Goal: Task Accomplishment & Management: Manage account settings

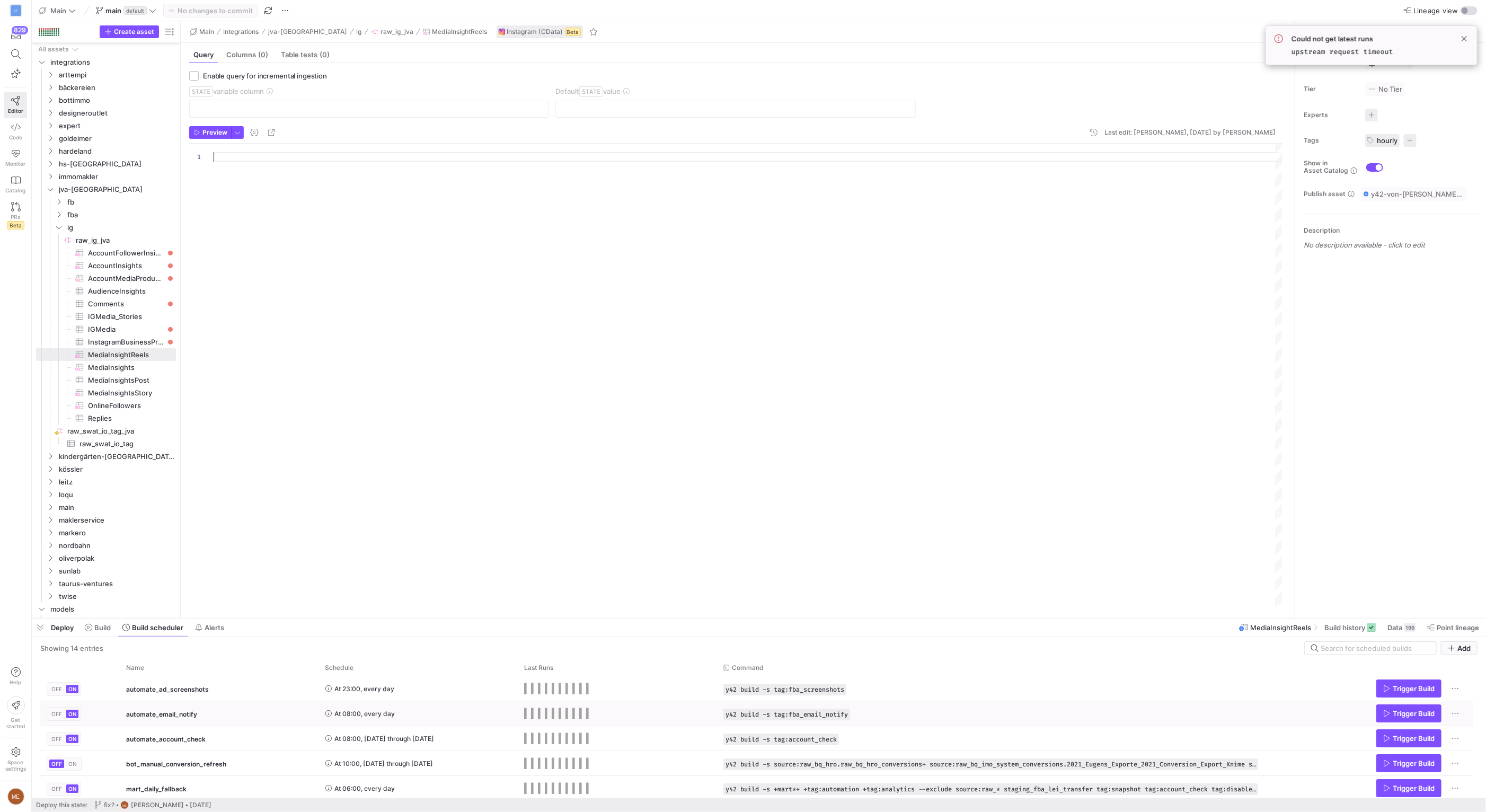
scroll to position [83, 0]
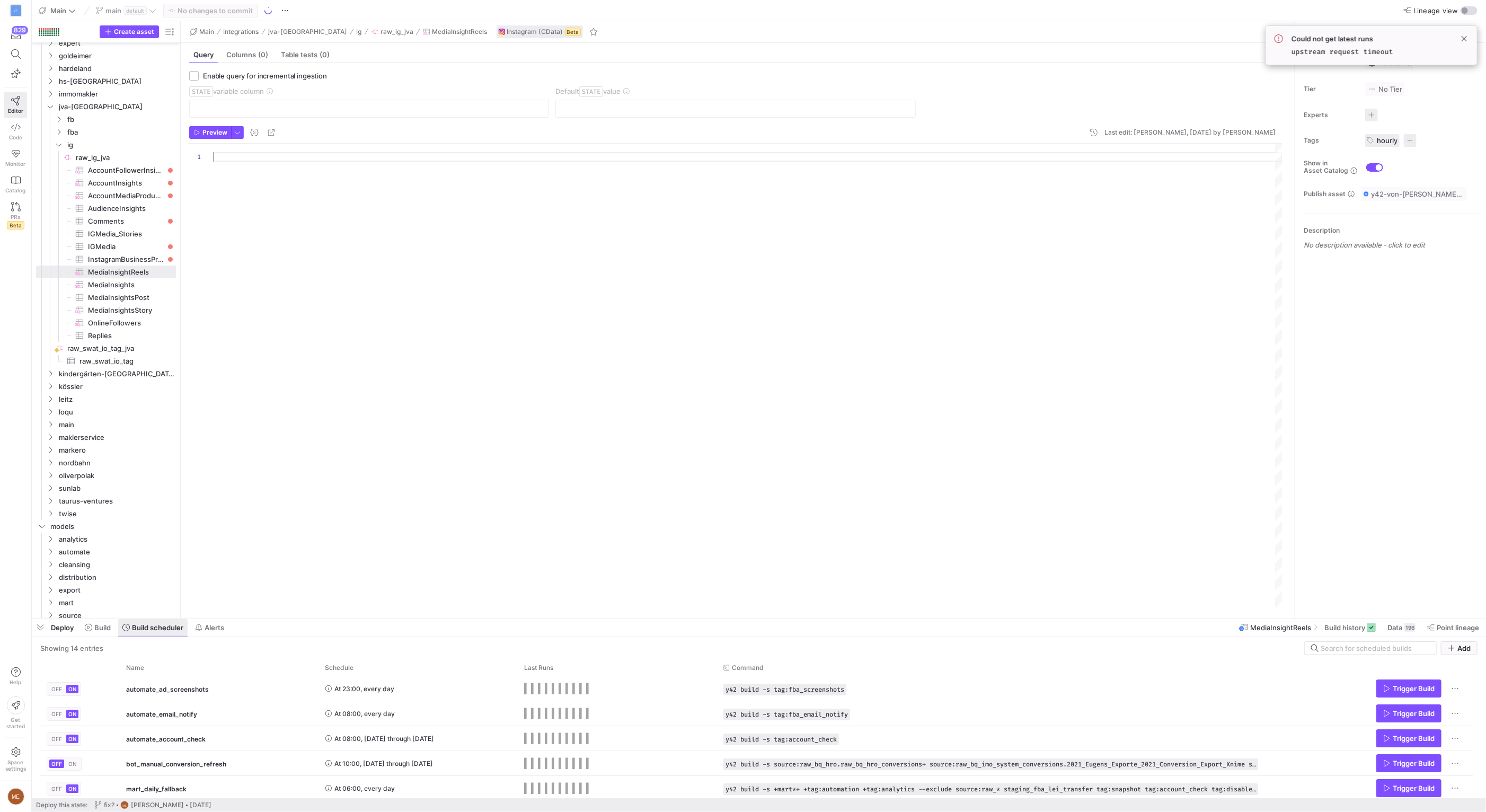
click at [113, 628] on span at bounding box center [98, 627] width 34 height 17
click at [92, 632] on span at bounding box center [98, 627] width 34 height 17
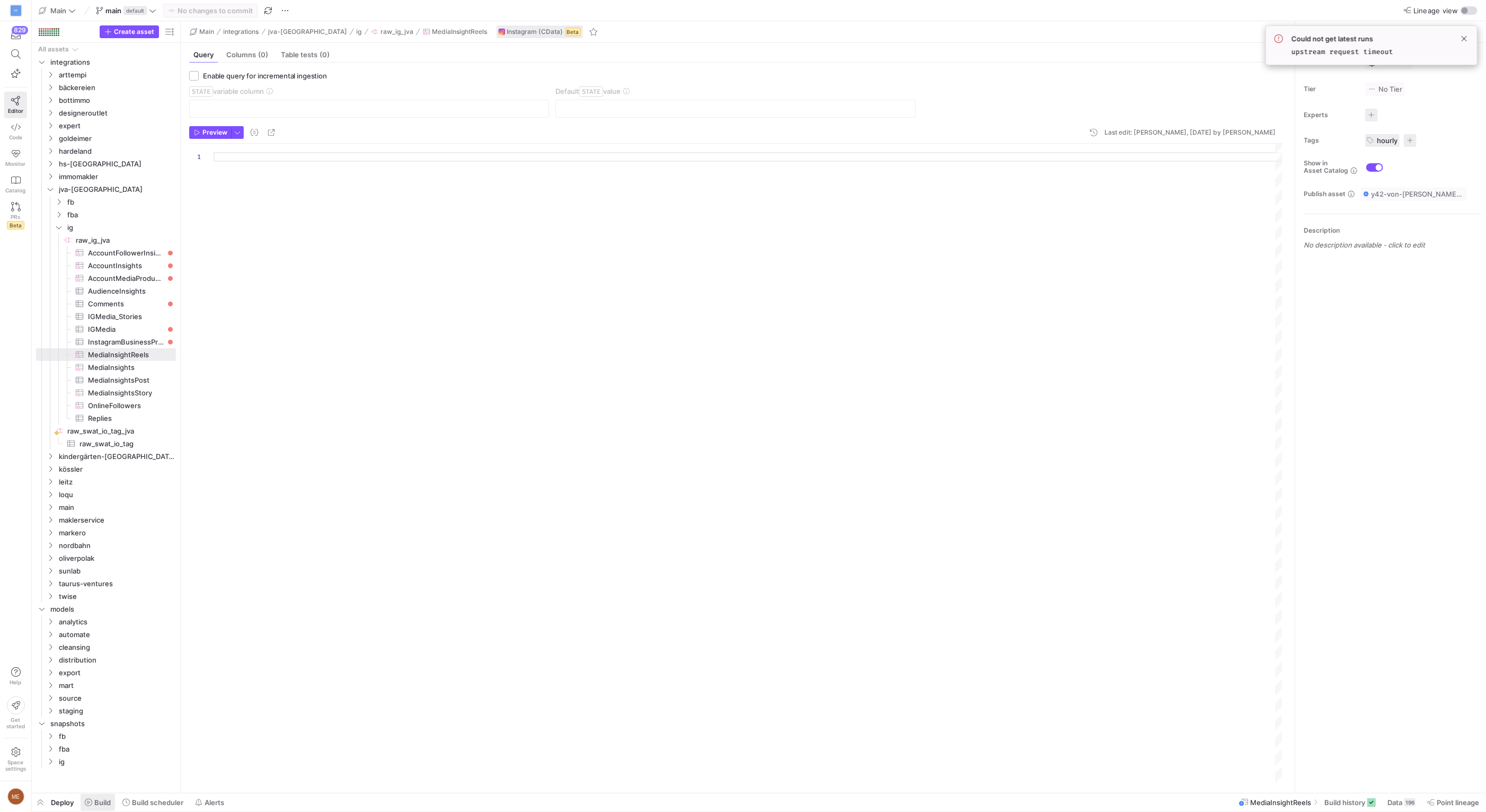
click at [103, 799] on span "Build" at bounding box center [102, 802] width 17 height 8
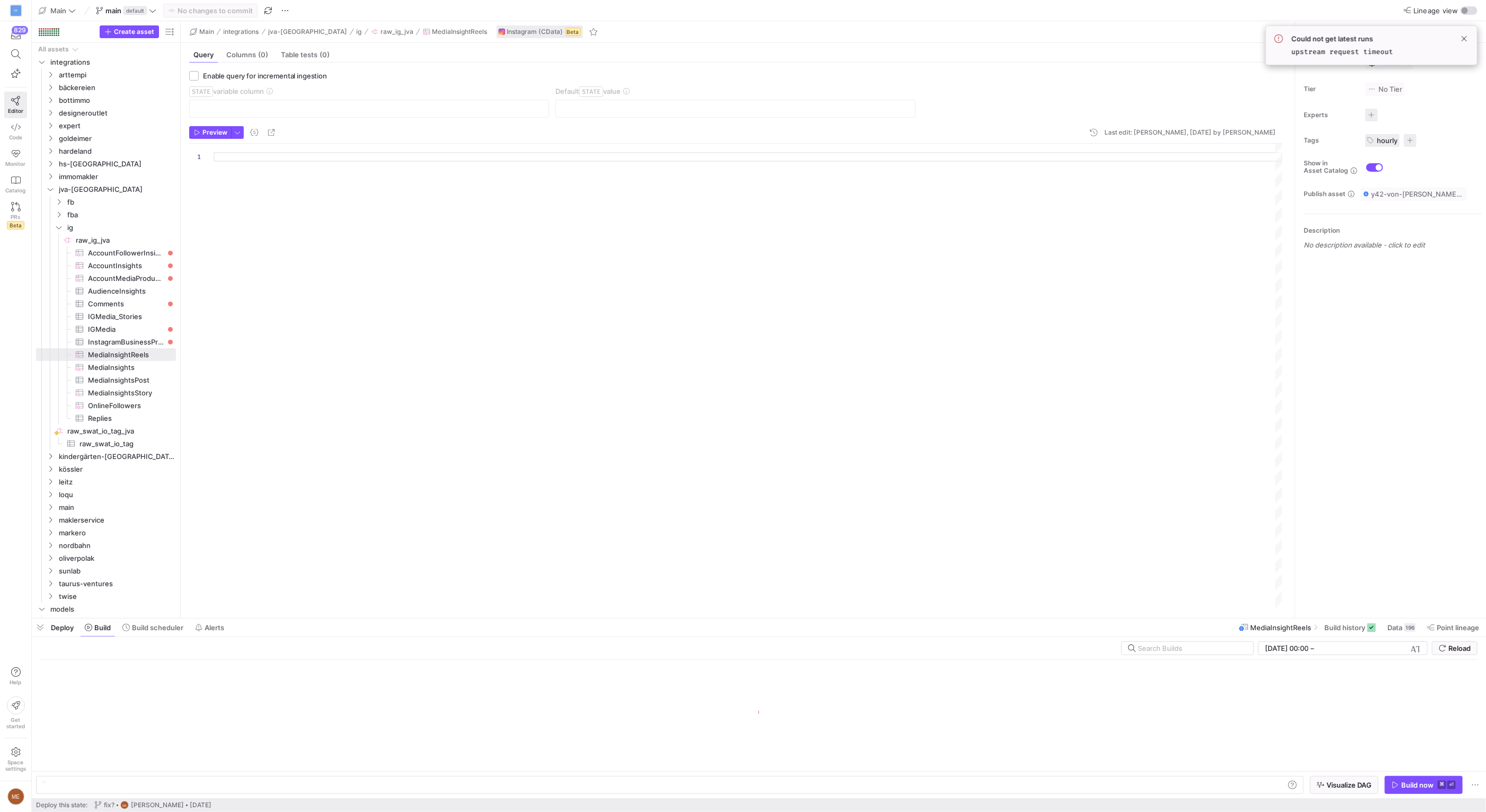
scroll to position [0, 172]
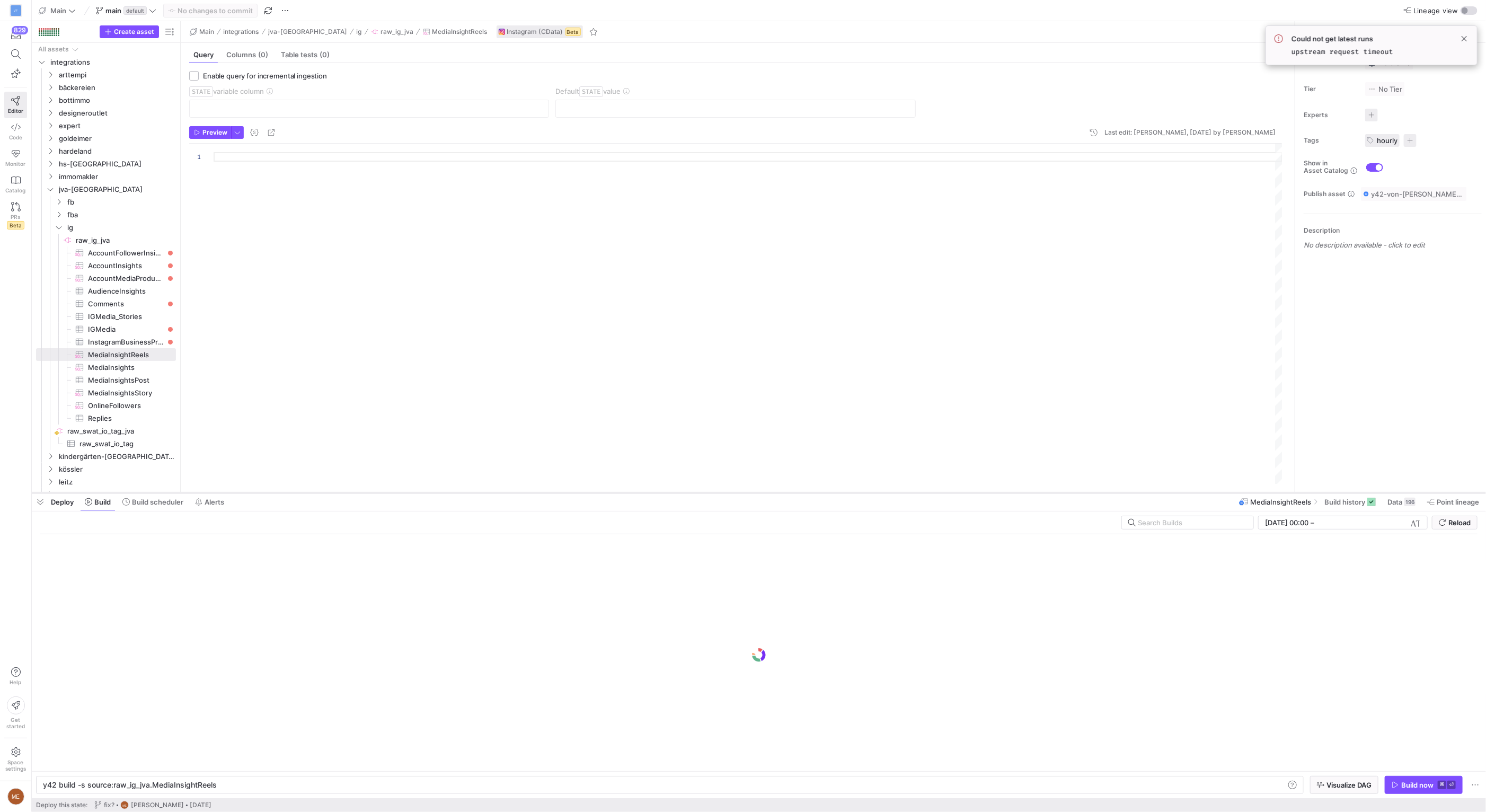
drag, startPoint x: 316, startPoint y: 618, endPoint x: 359, endPoint y: 283, distance: 337.7
click at [359, 491] on div at bounding box center [758, 493] width 1454 height 4
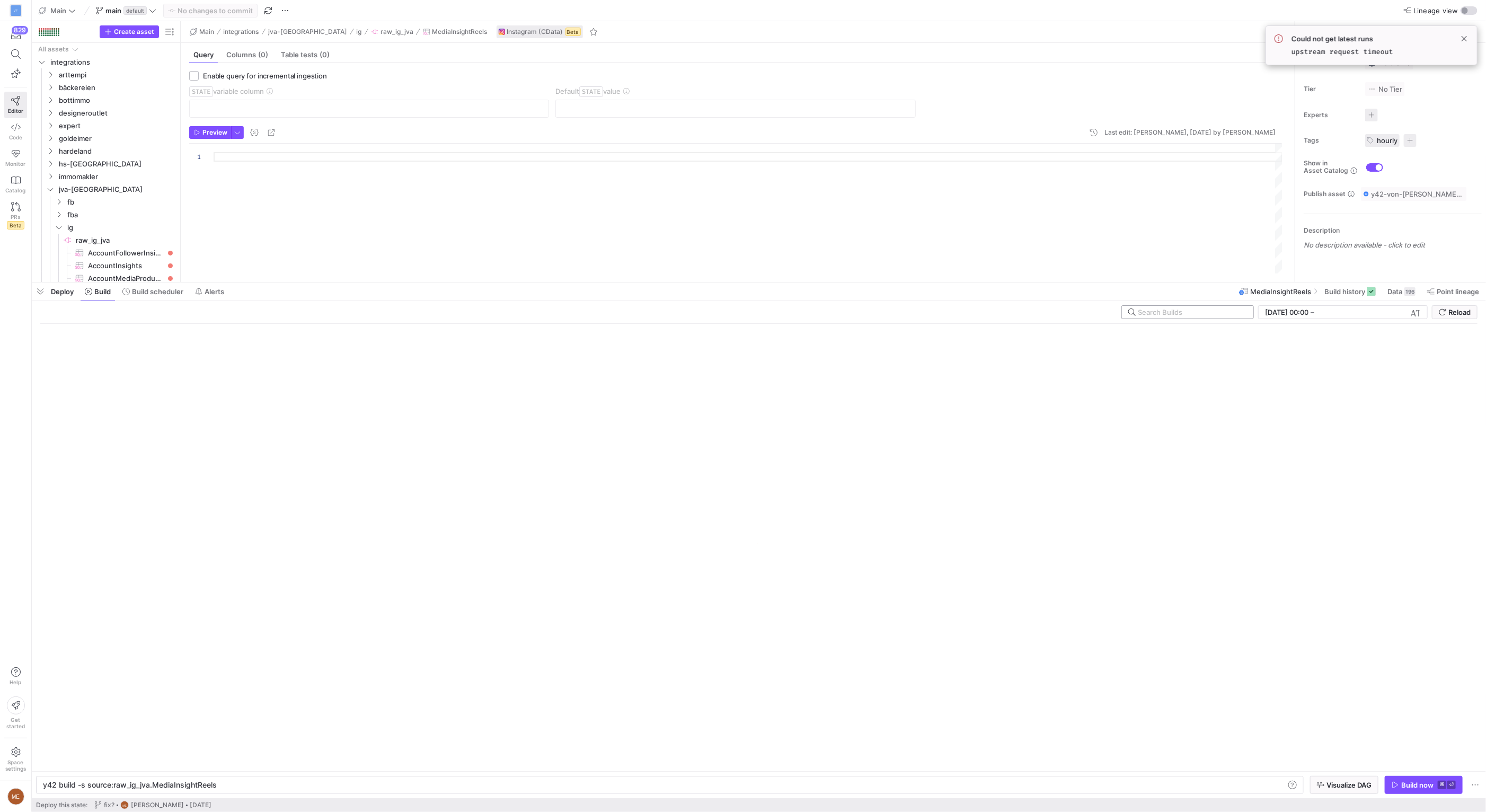
click at [1159, 307] on div at bounding box center [1192, 312] width 107 height 12
click at [1164, 311] on input "text" at bounding box center [1192, 312] width 107 height 8
type input "leitz_de"
click button at bounding box center [1241, 311] width 10 height 10
type input "leitz_de"
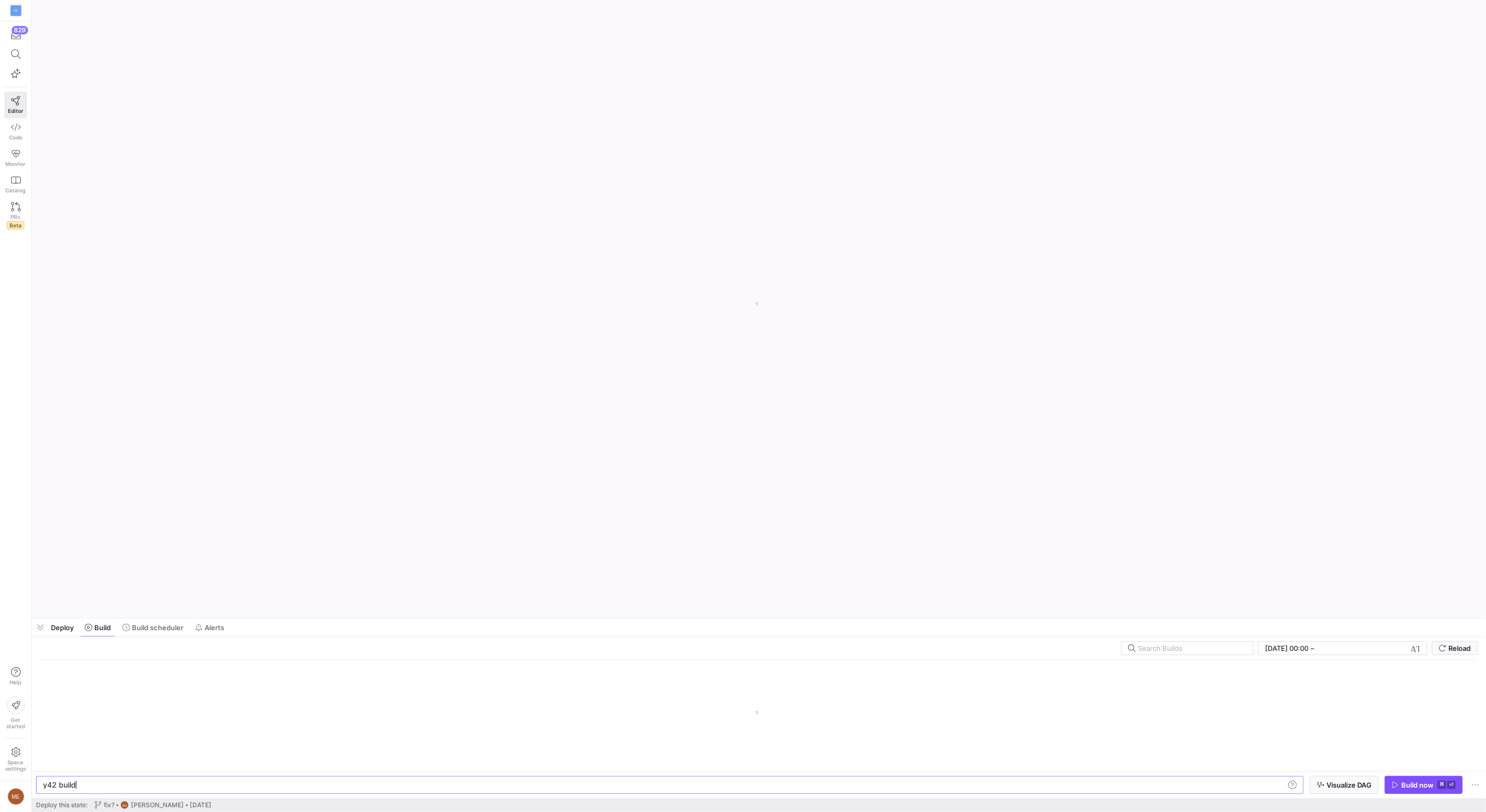
scroll to position [0, 32]
click at [1170, 647] on input "text" at bounding box center [1192, 648] width 107 height 8
type input "leitz_de"
type textarea "y42 build -s source:raw_ig_jva.MediaInsightReels"
click at [1170, 647] on input "leitz_de" at bounding box center [1186, 648] width 96 height 8
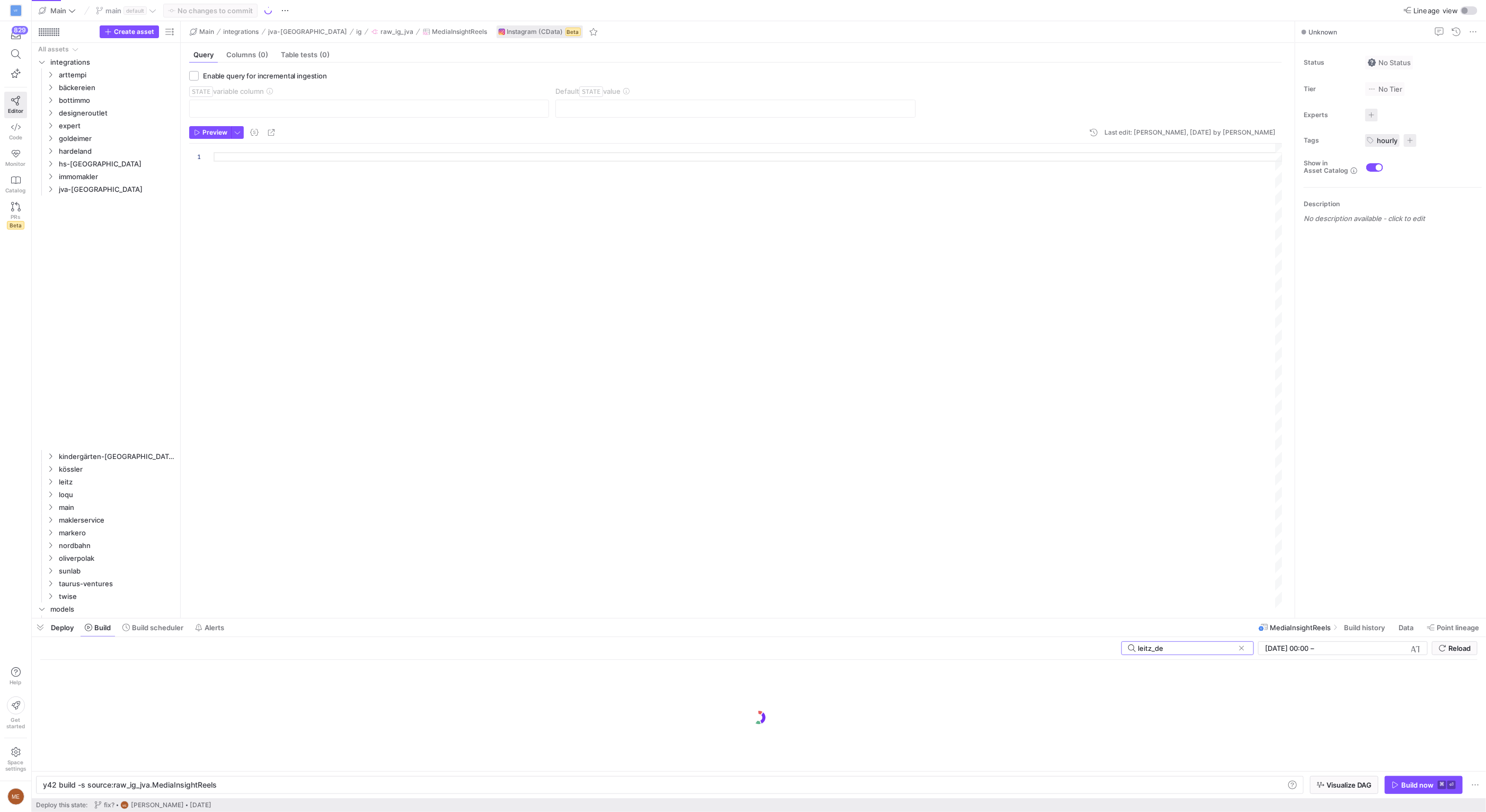
scroll to position [0, 0]
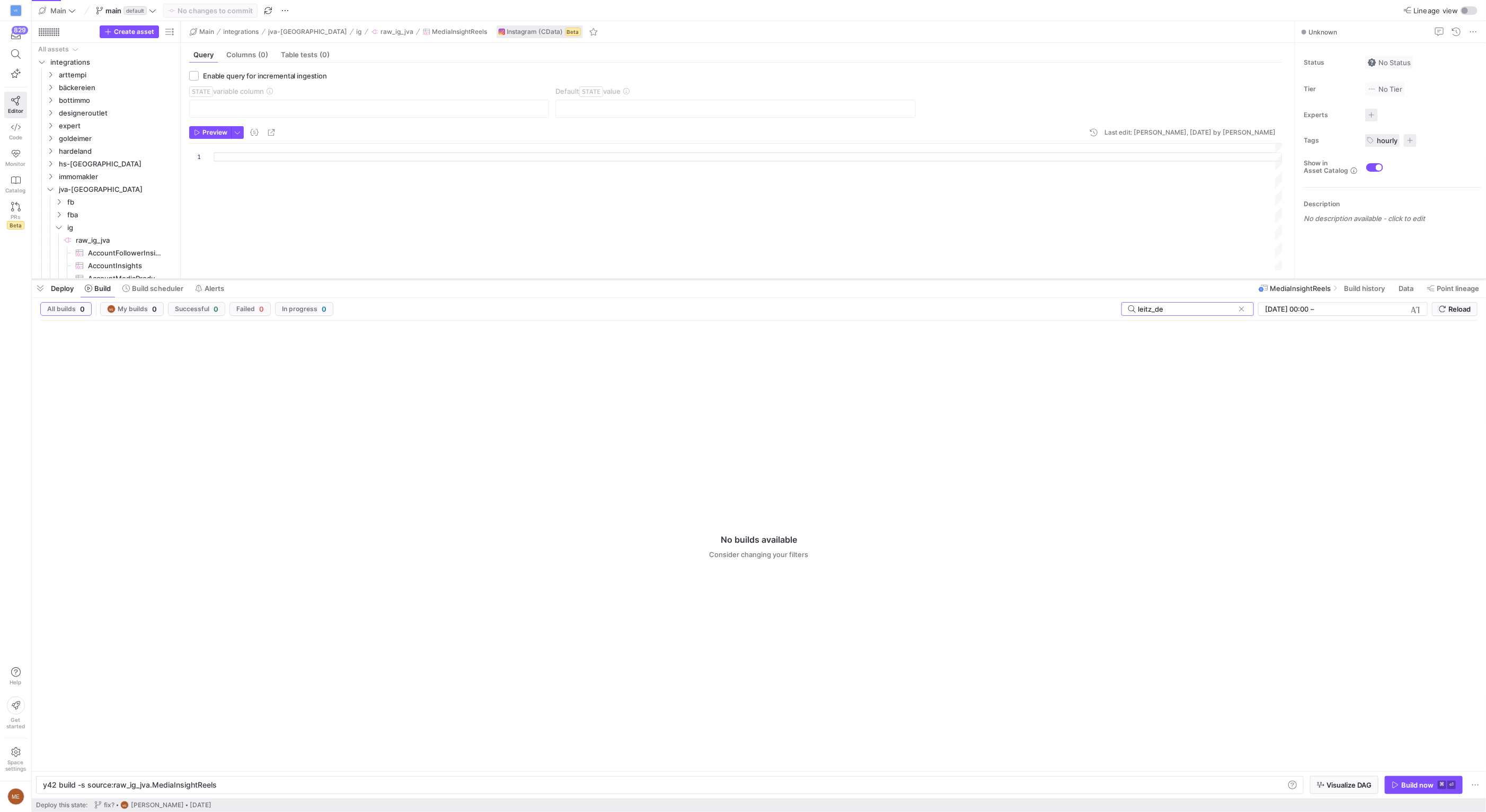
drag, startPoint x: 1177, startPoint y: 618, endPoint x: 1162, endPoint y: 279, distance: 339.3
click at [1162, 279] on div at bounding box center [758, 279] width 1454 height 4
type input "leitz_de"
click at [1305, 311] on input "[DATE] 00:00" at bounding box center [1287, 309] width 43 height 8
click at [1293, 309] on input "[DATE] 00:00" at bounding box center [1287, 309] width 43 height 8
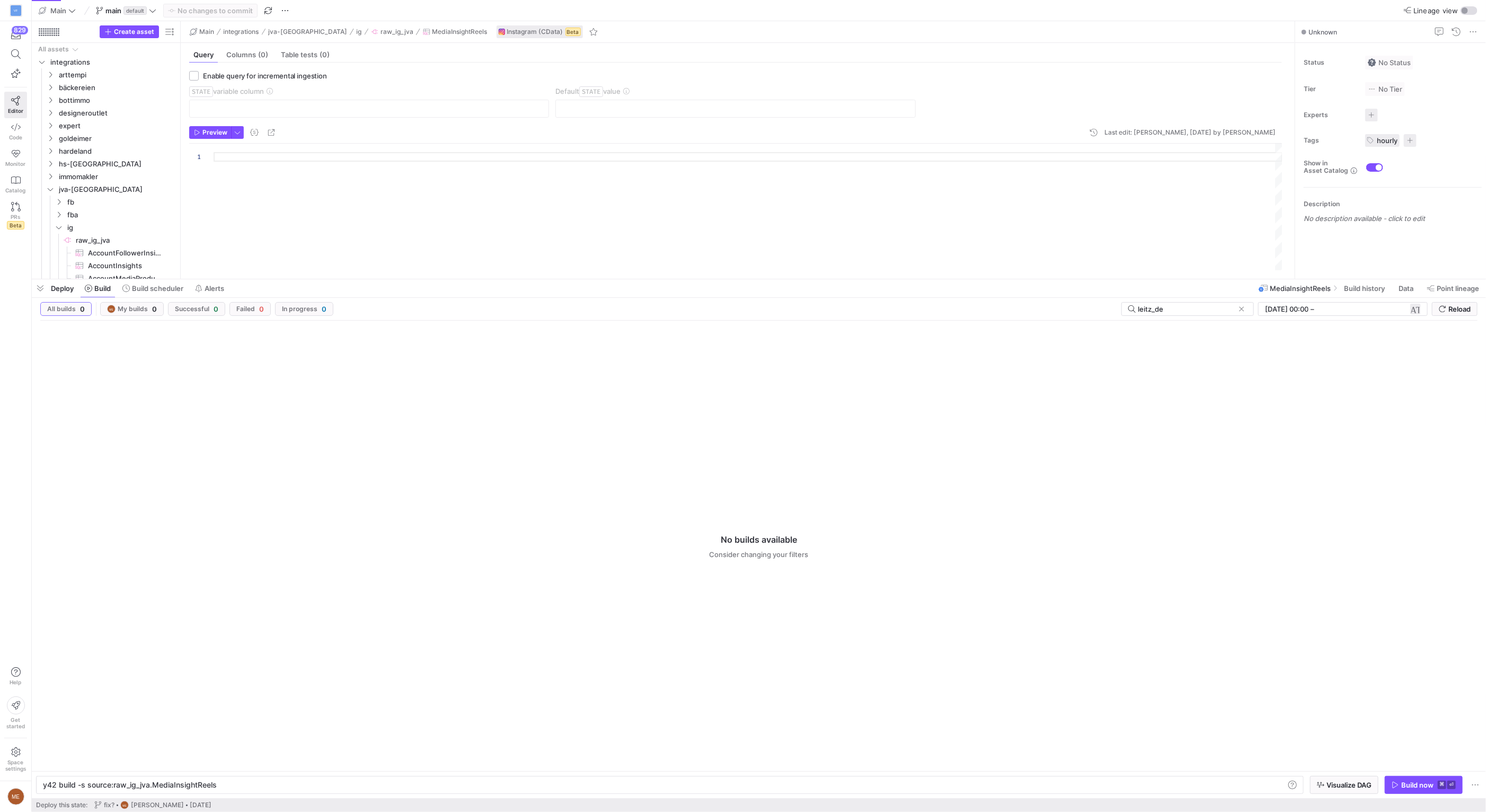
click at [1408, 309] on div "[DATE]" at bounding box center [1414, 309] width 12 height 10
click at [1413, 308] on span "button" at bounding box center [1415, 309] width 10 height 10
click at [1385, 373] on span "1" at bounding box center [1388, 371] width 16 height 16
type input "1.8.2025, 00:00"
click at [1469, 582] on div at bounding box center [743, 406] width 1486 height 812
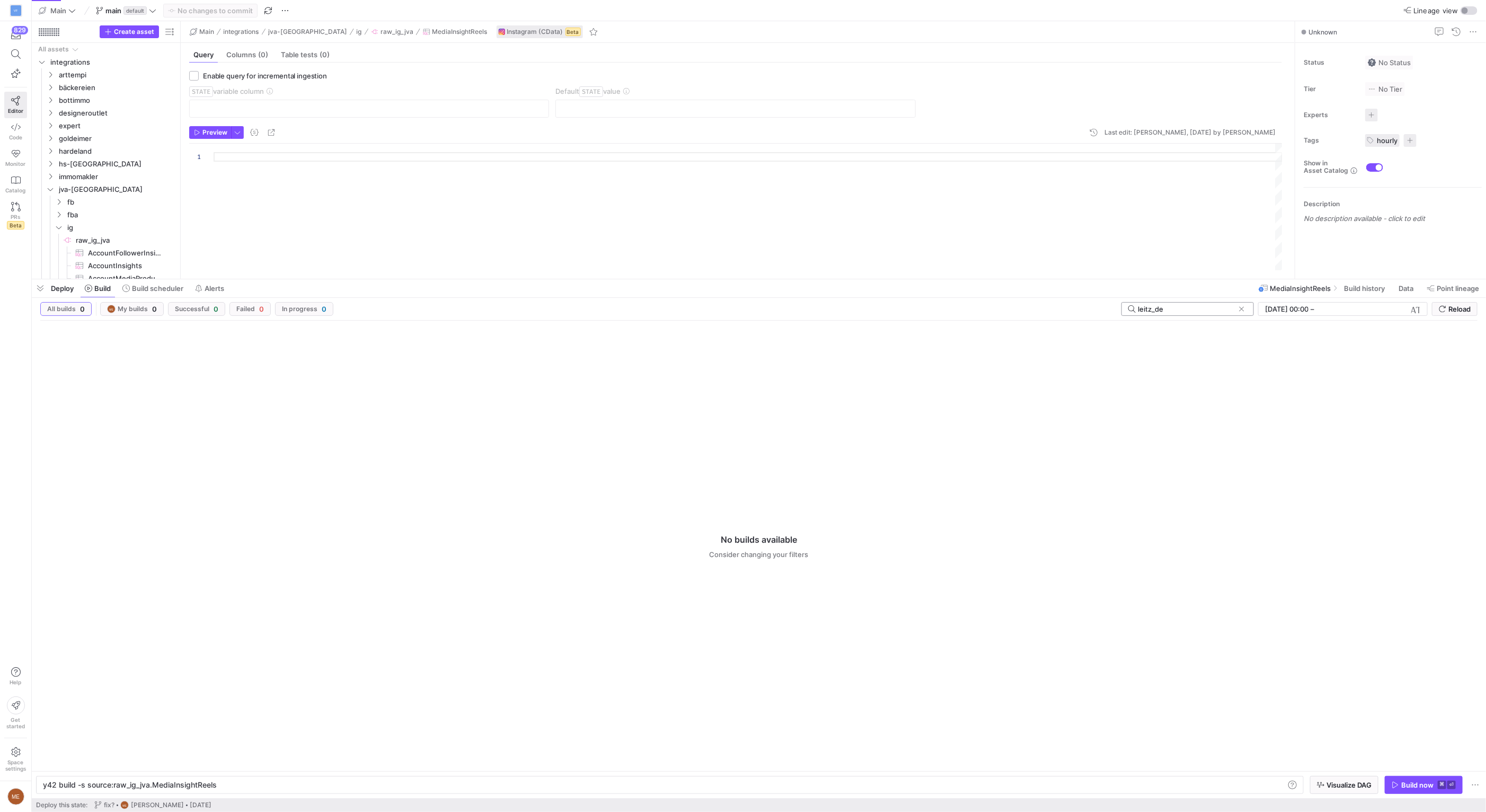
click at [1178, 310] on input "leitz_de" at bounding box center [1186, 309] width 96 height 8
click at [1247, 309] on div "leitz_de" at bounding box center [1188, 309] width 133 height 14
click at [1242, 309] on span at bounding box center [1241, 309] width 10 height 10
click at [857, 311] on div "1.8.2025, 00:00 1.8.2025, 00:00 – End datetime today Reload" at bounding box center [759, 311] width 1437 height 19
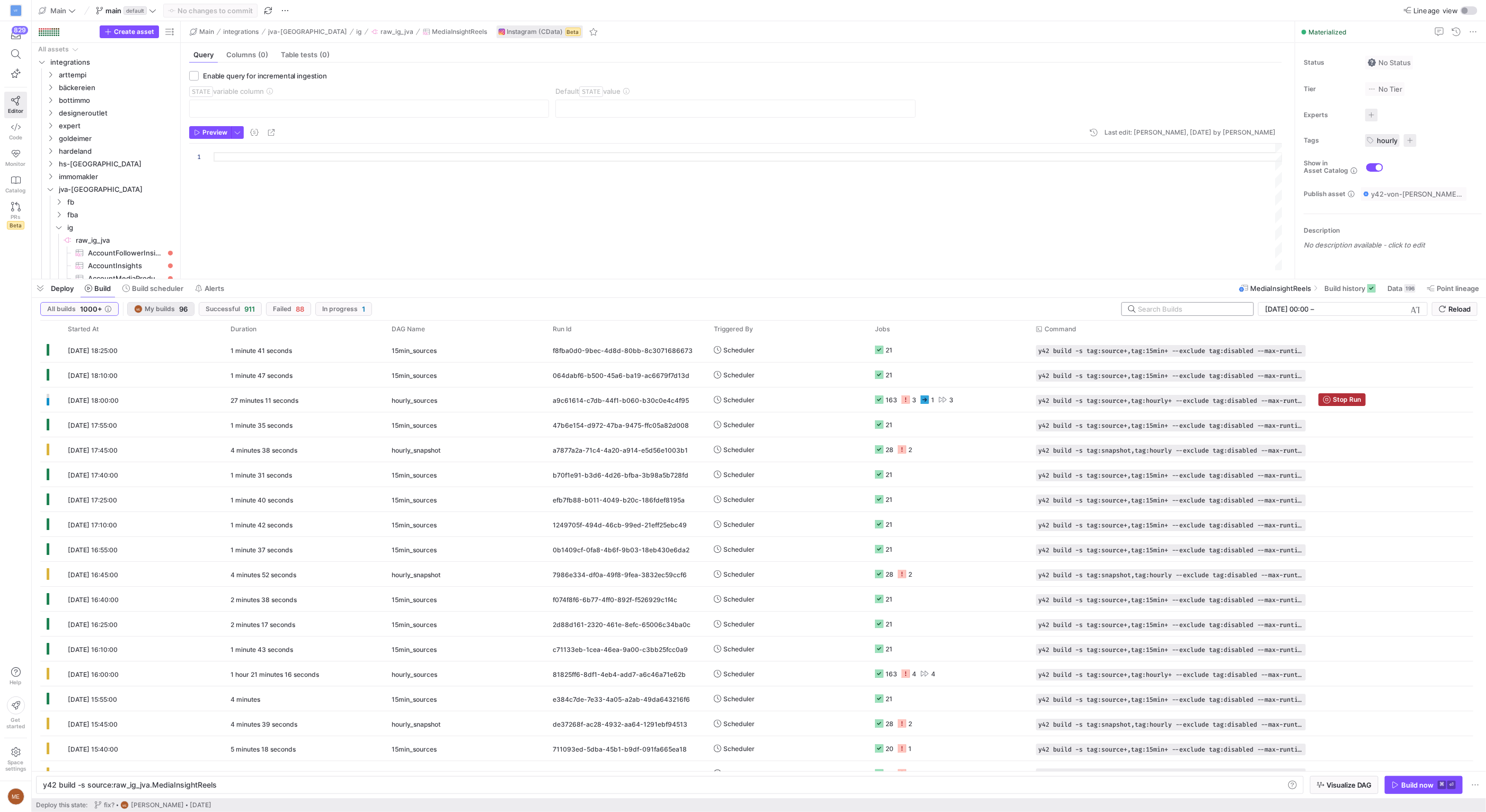
click at [149, 309] on span "My builds" at bounding box center [160, 309] width 30 height 8
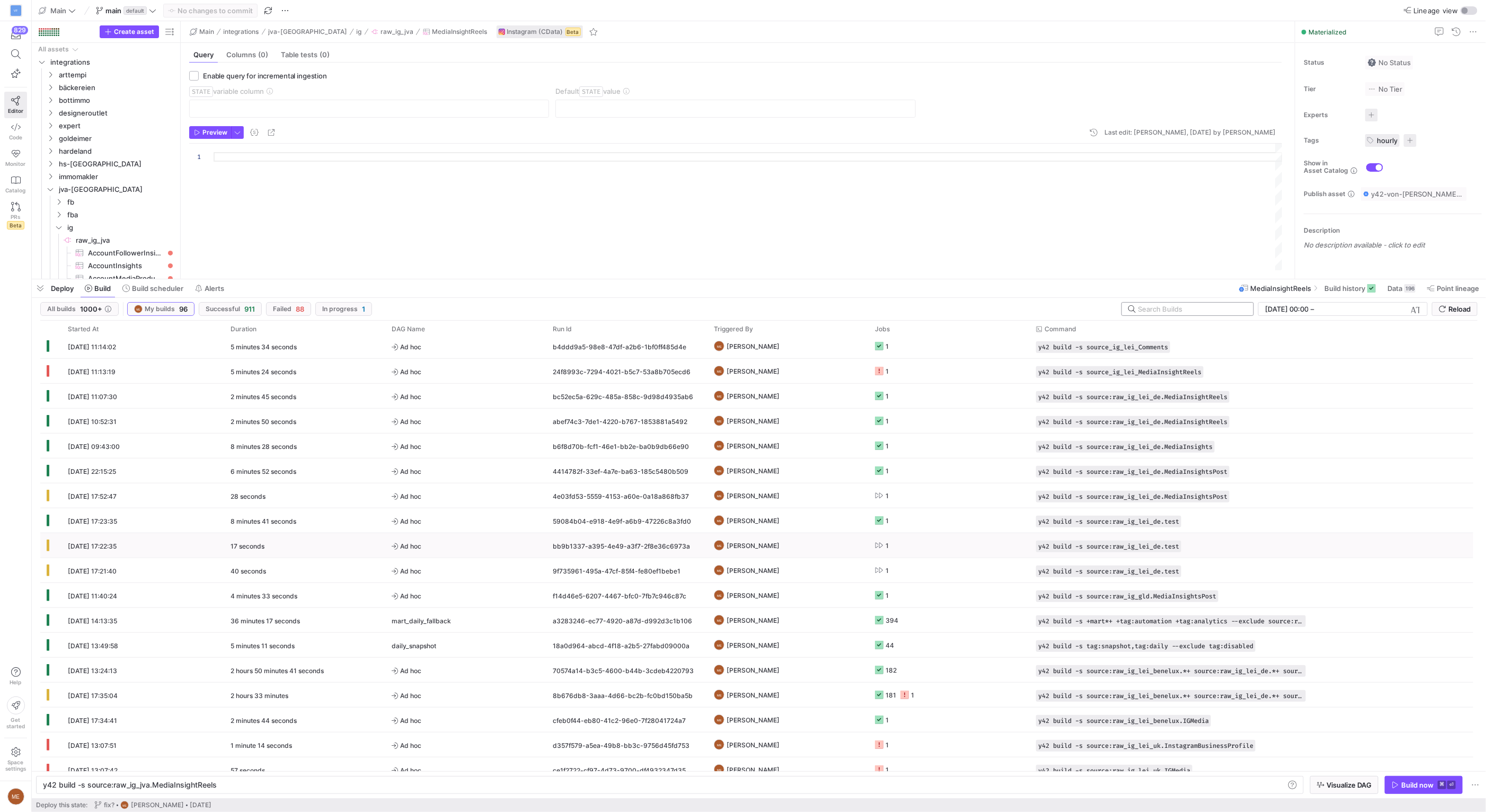
scroll to position [683, 0]
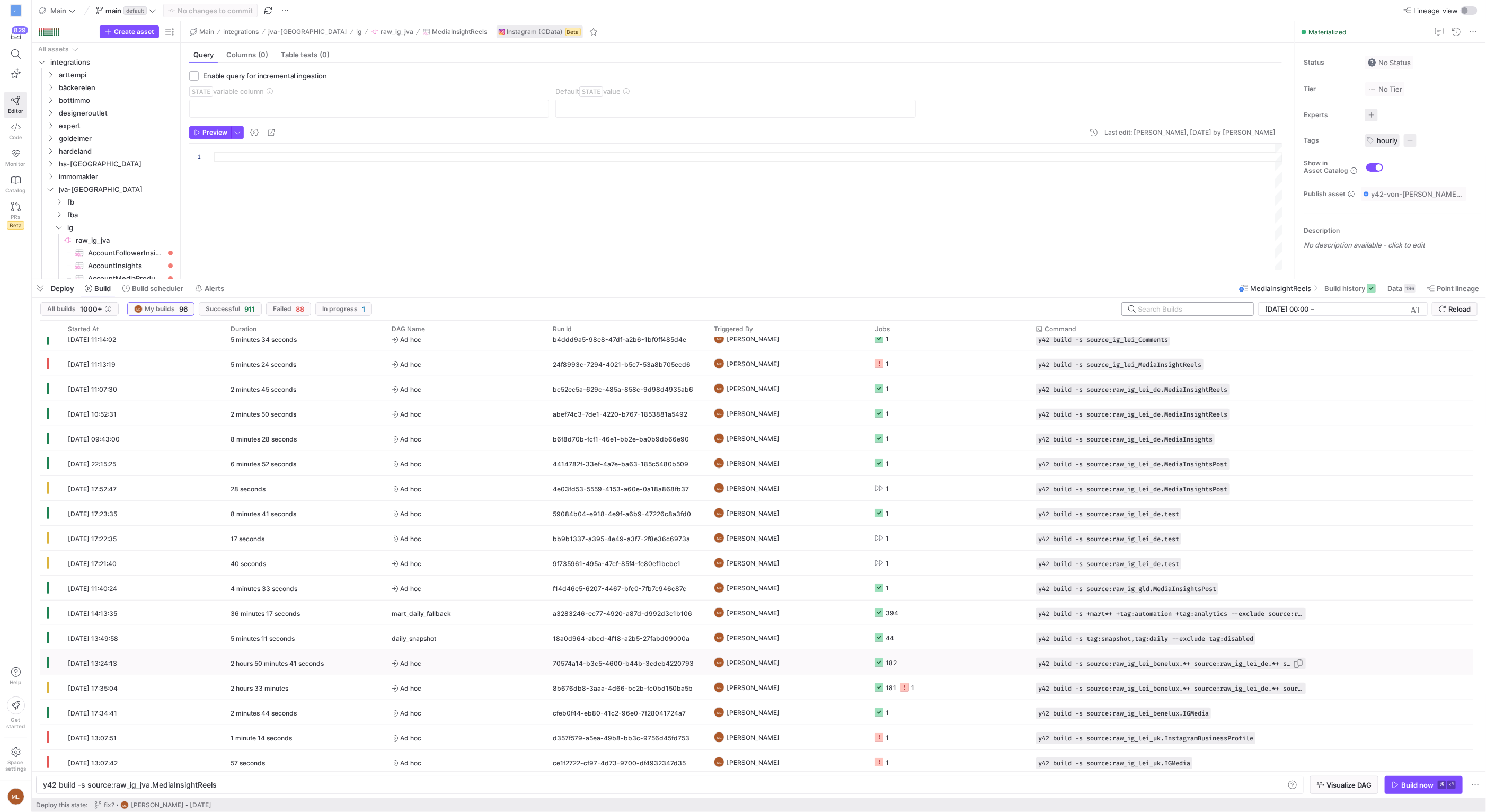
click at [1298, 662] on span "button" at bounding box center [1298, 663] width 10 height 10
click at [1170, 789] on div "y42 build -s source:raw_ig_jva.MediaInsightReels y42 build -s source:raw_ig_jva…" at bounding box center [669, 784] width 1267 height 18
click at [1167, 782] on div "y42 build -s source:raw_ig_jva.MediaInsightReels" at bounding box center [664, 784] width 1242 height 8
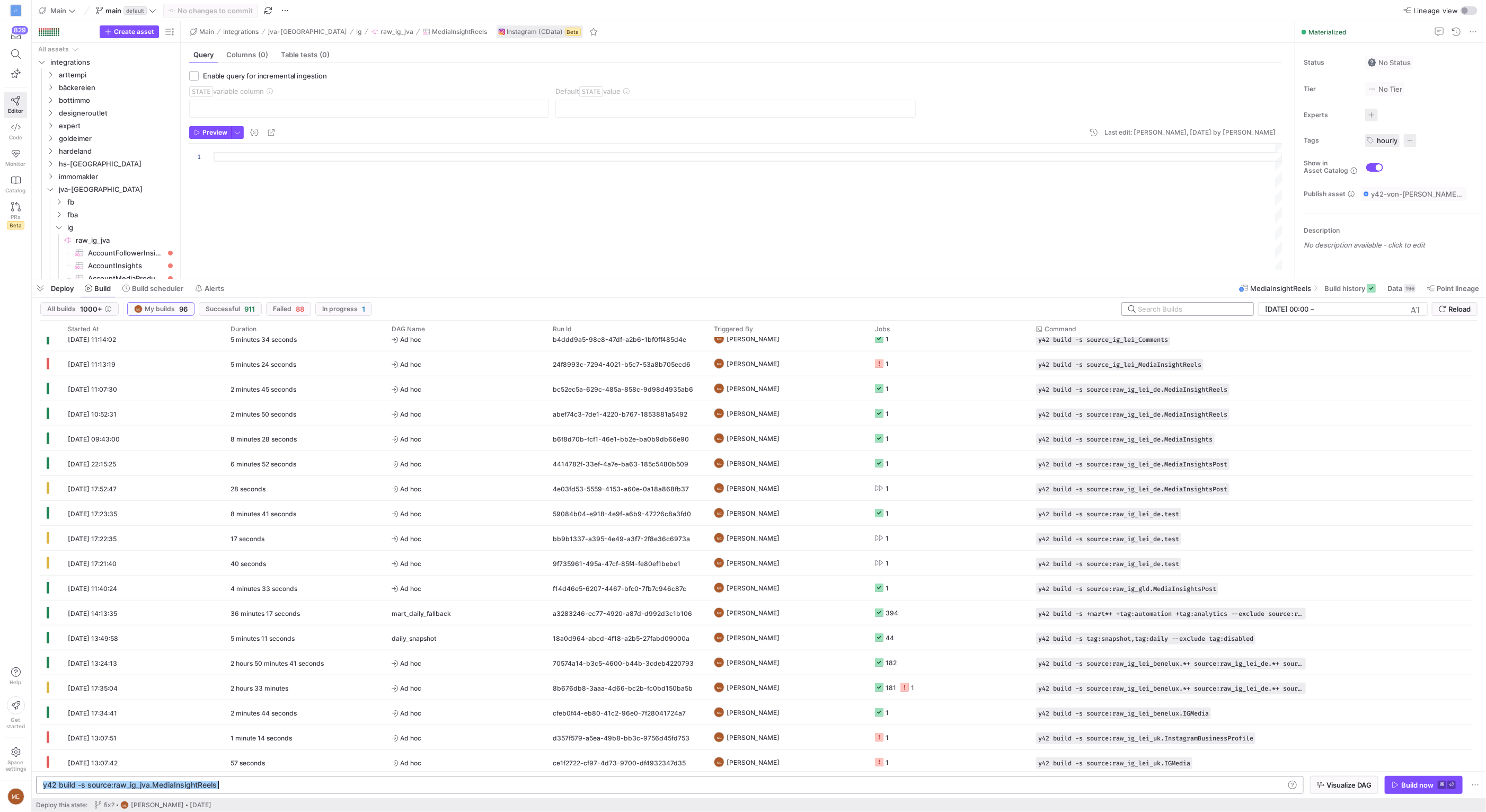
click at [1167, 782] on div "y42 build -s source:raw_ig_jva.MediaInsightReels" at bounding box center [664, 784] width 1242 height 8
type textarea "y42 build -s source:raw_ig_lei_benelux.*+ source:raw_ig_lei_de.*+ source:raw_ig…"
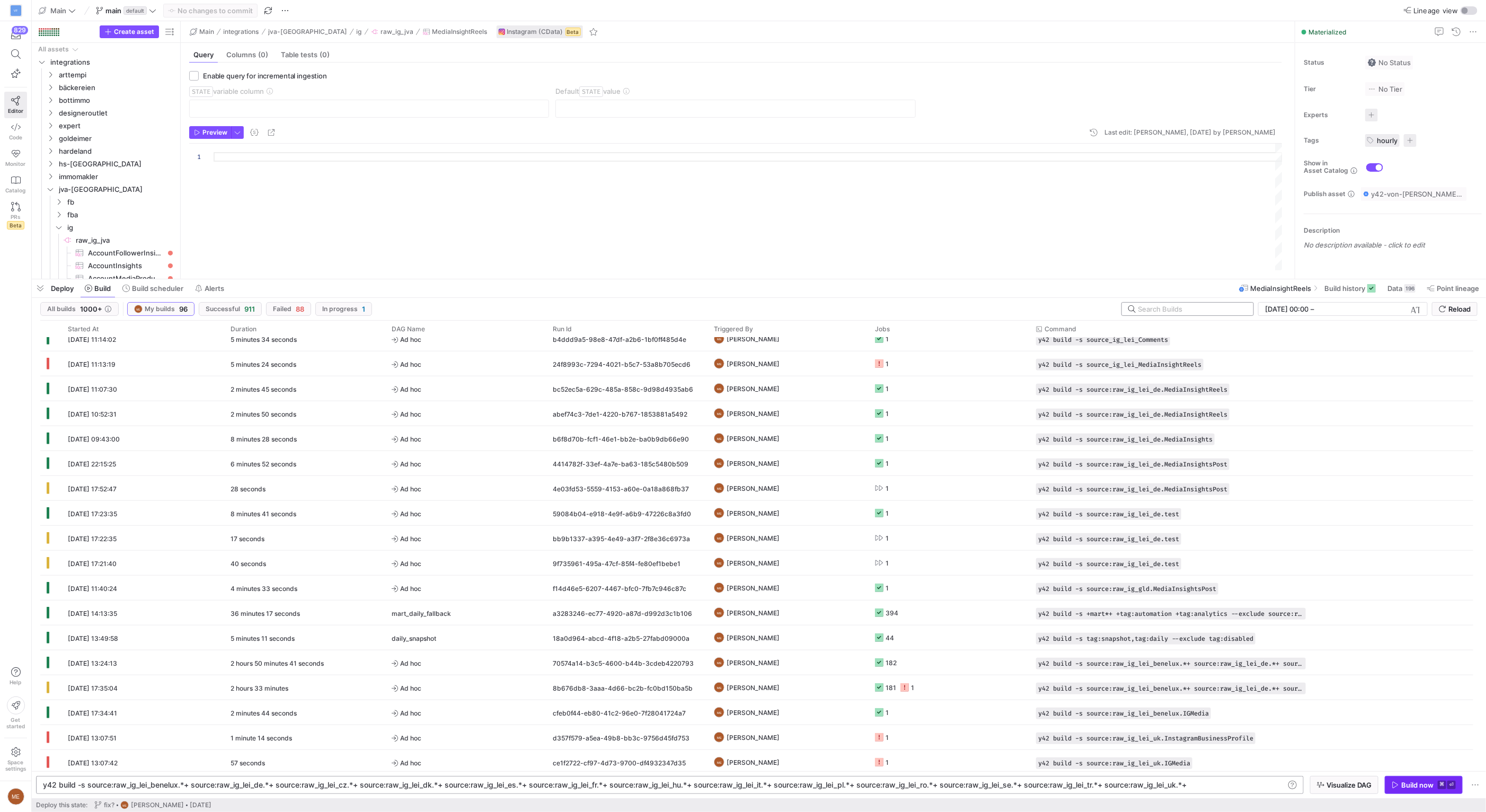
click at [1417, 789] on span "button" at bounding box center [1423, 784] width 77 height 17
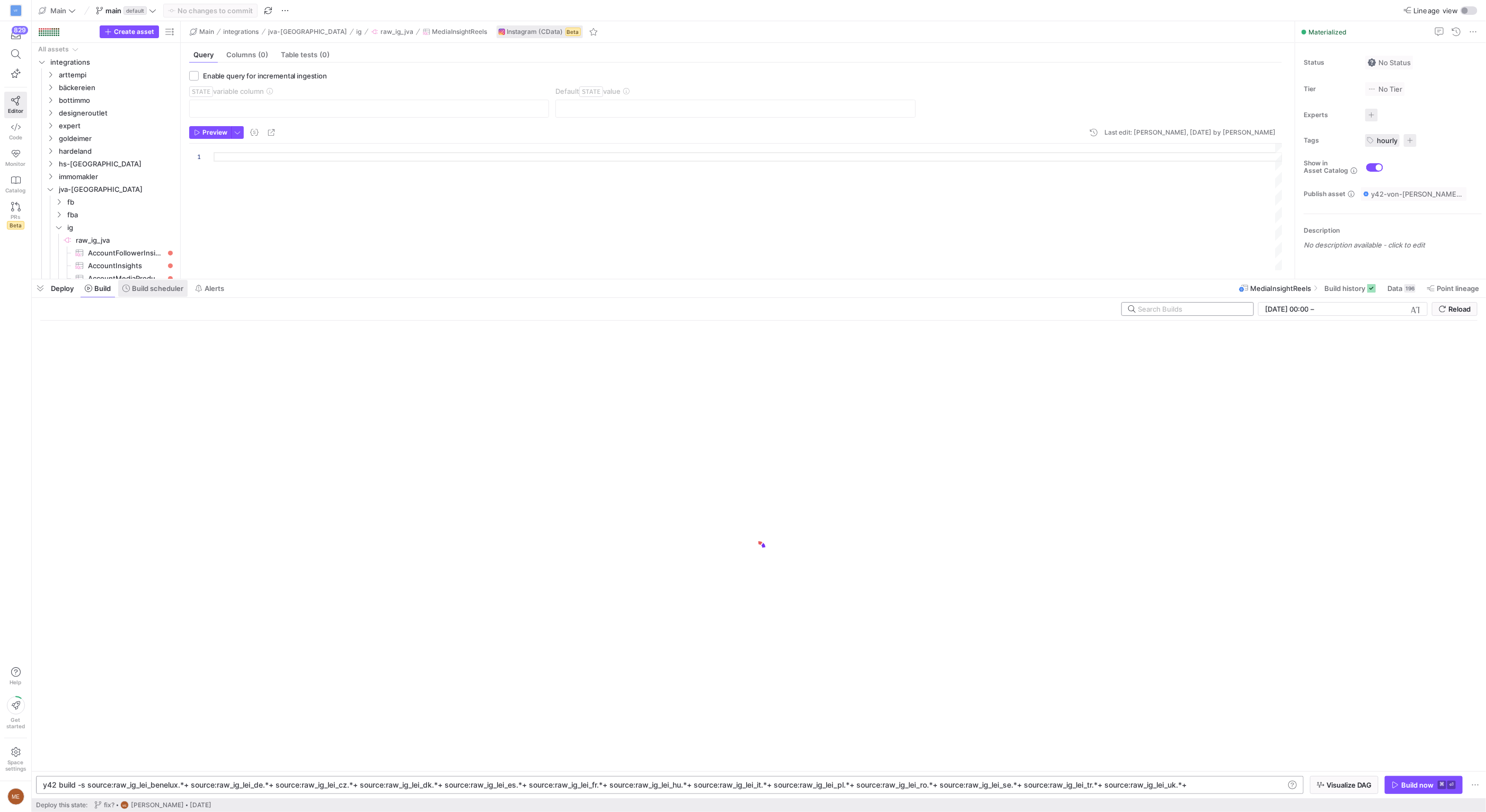
click at [157, 289] on span "Build scheduler" at bounding box center [157, 288] width 52 height 8
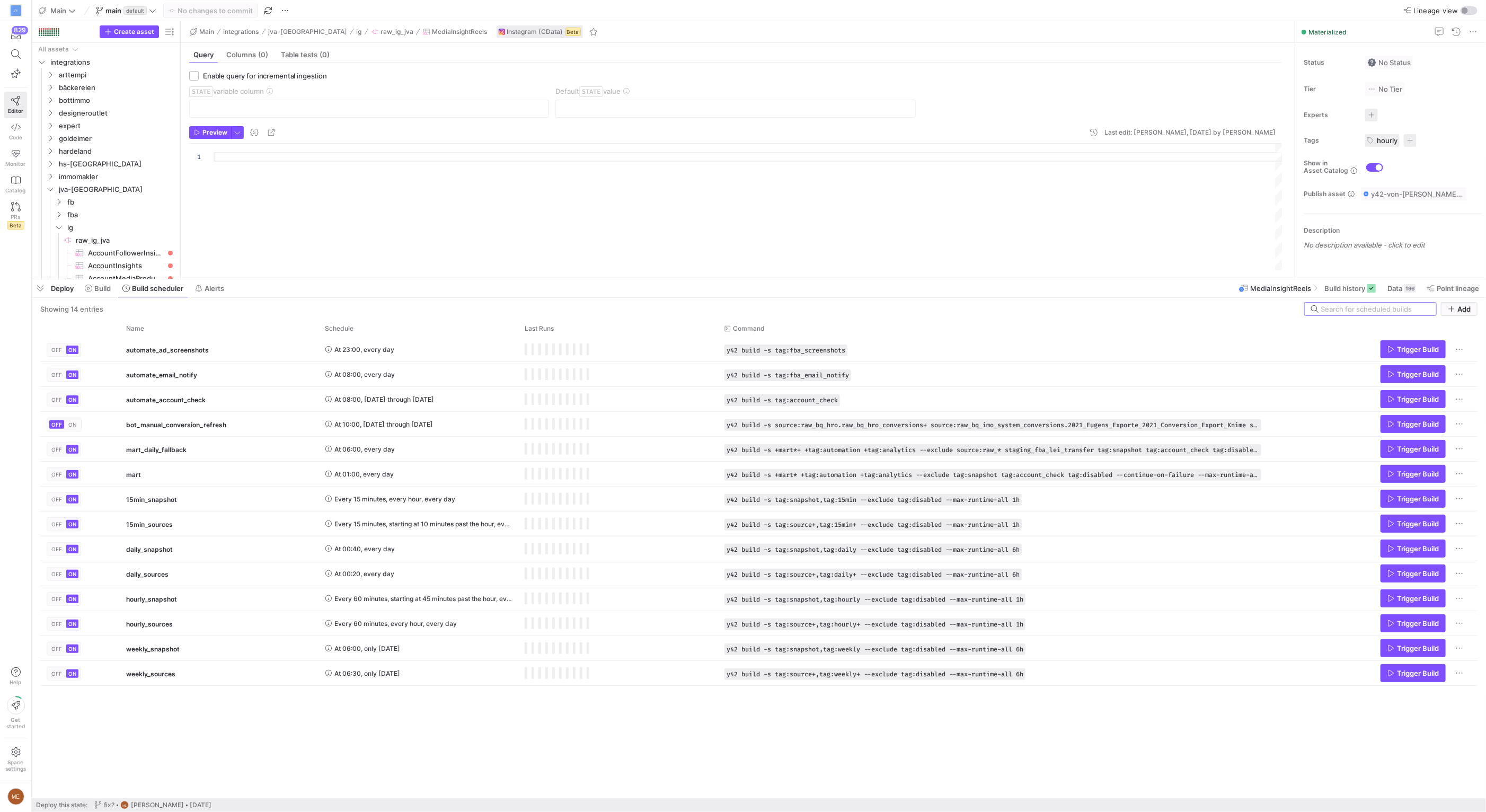
click at [1456, 316] on y42-list-view "Showing 14 entries Add Drag here to set row groups Drag here to set column labe…" at bounding box center [759, 549] width 1437 height 496
click at [1459, 311] on span "Add" at bounding box center [1463, 309] width 13 height 8
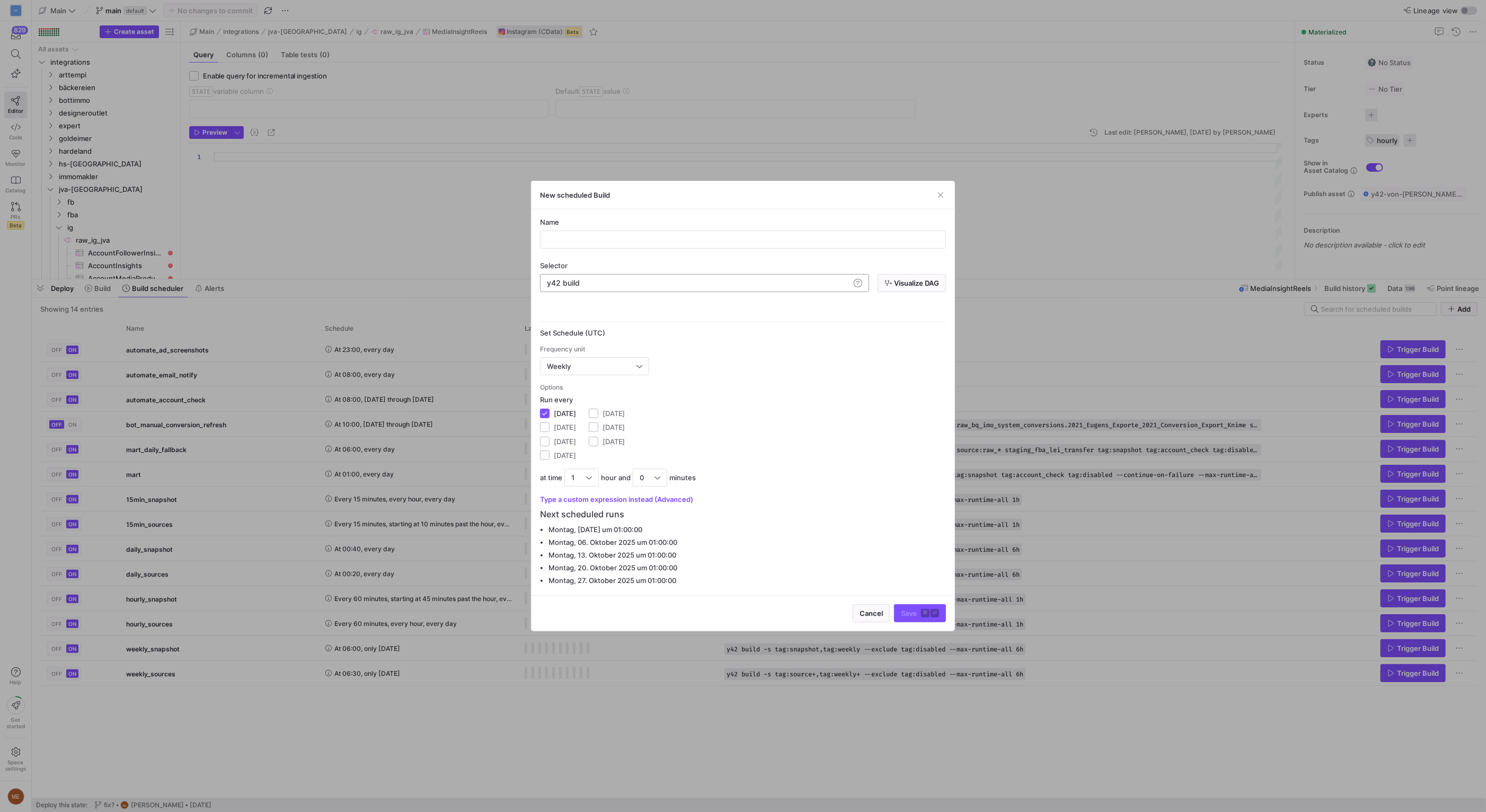
click at [621, 281] on div "y42 build" at bounding box center [698, 283] width 303 height 8
click at [621, 281] on div "y42 build" at bounding box center [698, 283] width 303 height 8
type textarea "y42 build -s source:raw_ig_lei_benelux.*+ source:raw_ig_lei_de.*+ source:raw_ig…"
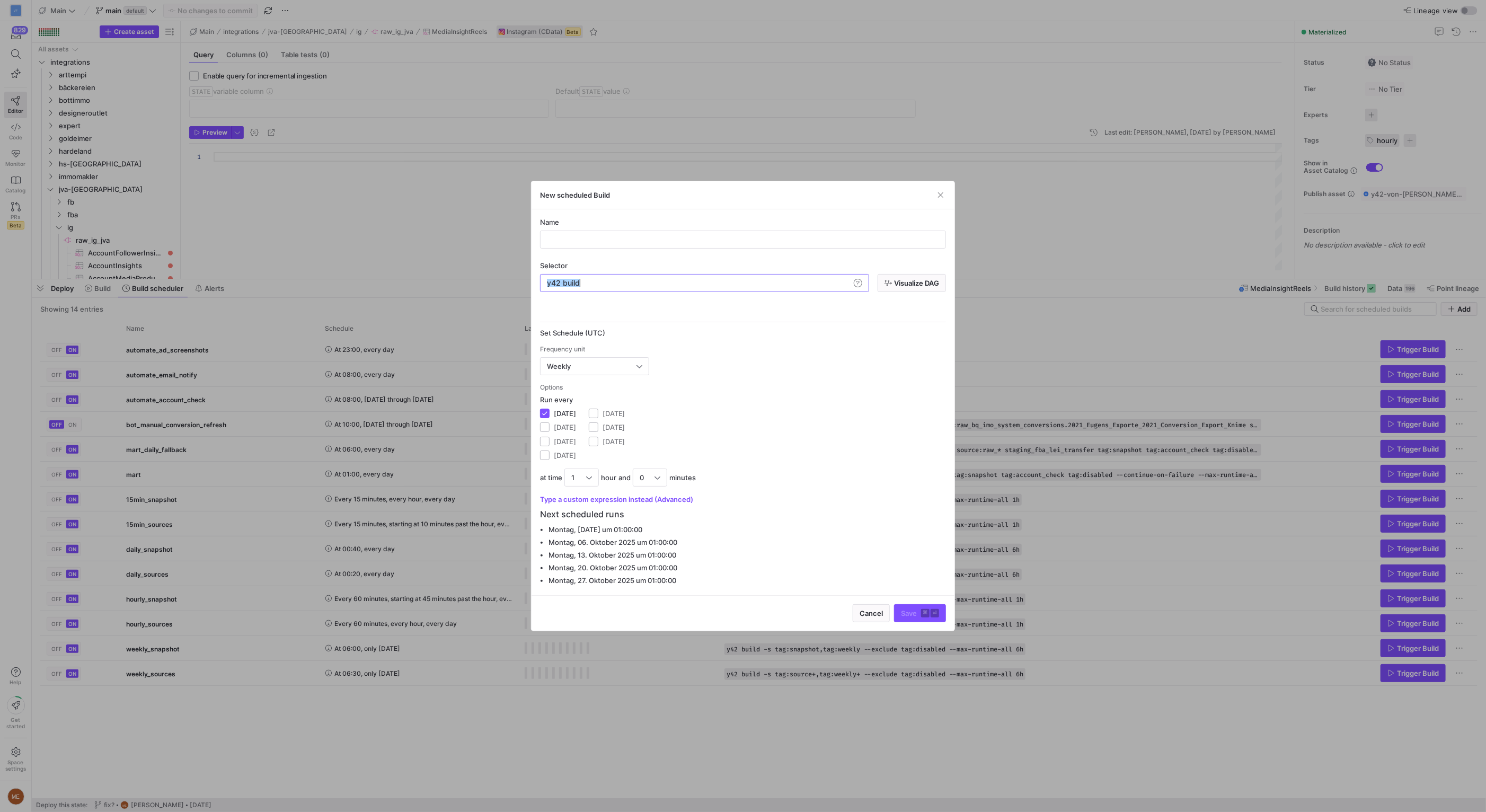
scroll to position [0, 1150]
click at [613, 241] on input "text" at bounding box center [743, 239] width 388 height 8
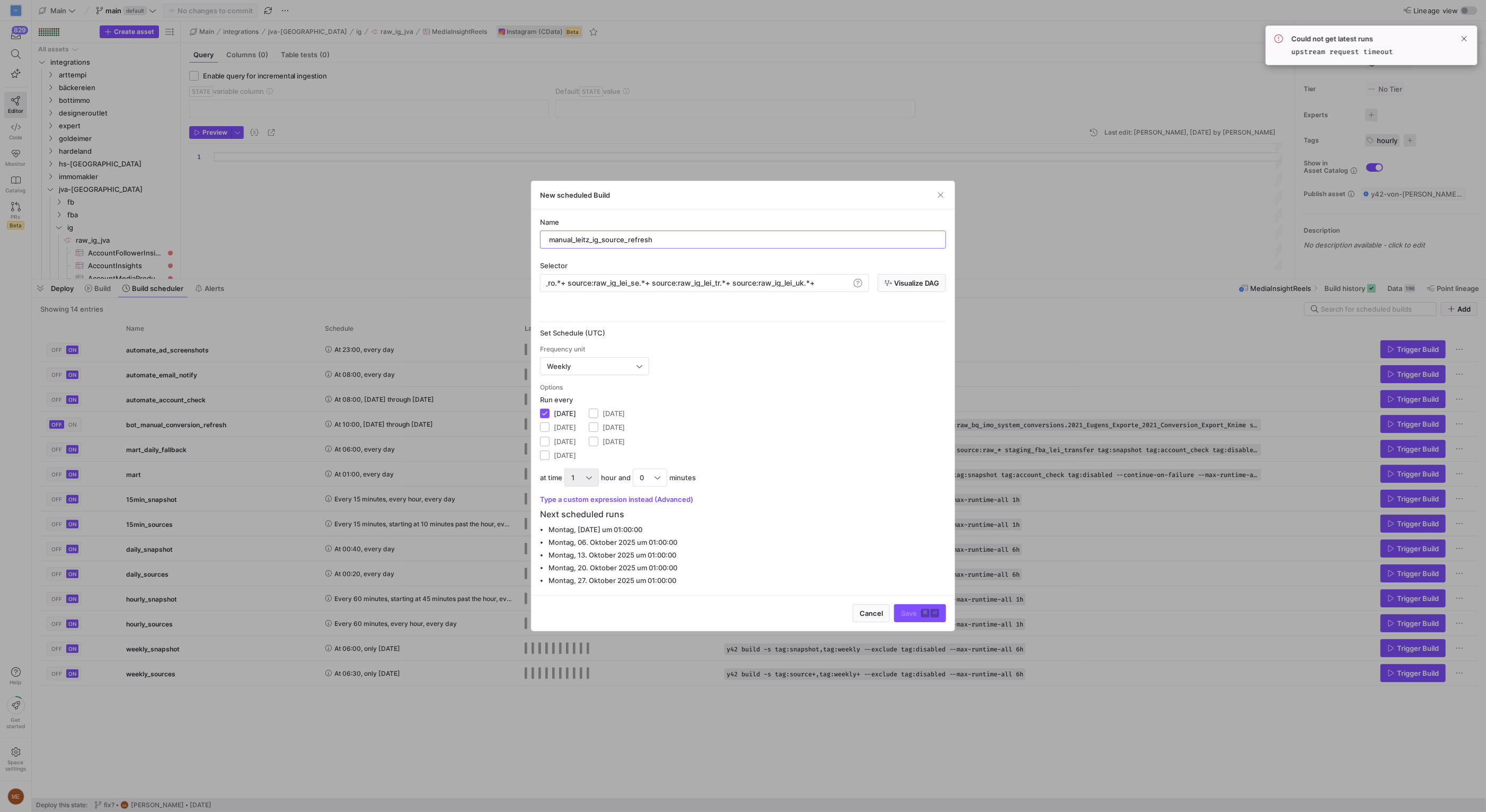
type input "manual_leitz_ig_source_refresh"
click at [596, 479] on div "1" at bounding box center [582, 477] width 34 height 18
click at [587, 523] on span "10" at bounding box center [582, 520] width 25 height 8
click at [914, 607] on span "submit" at bounding box center [920, 613] width 51 height 17
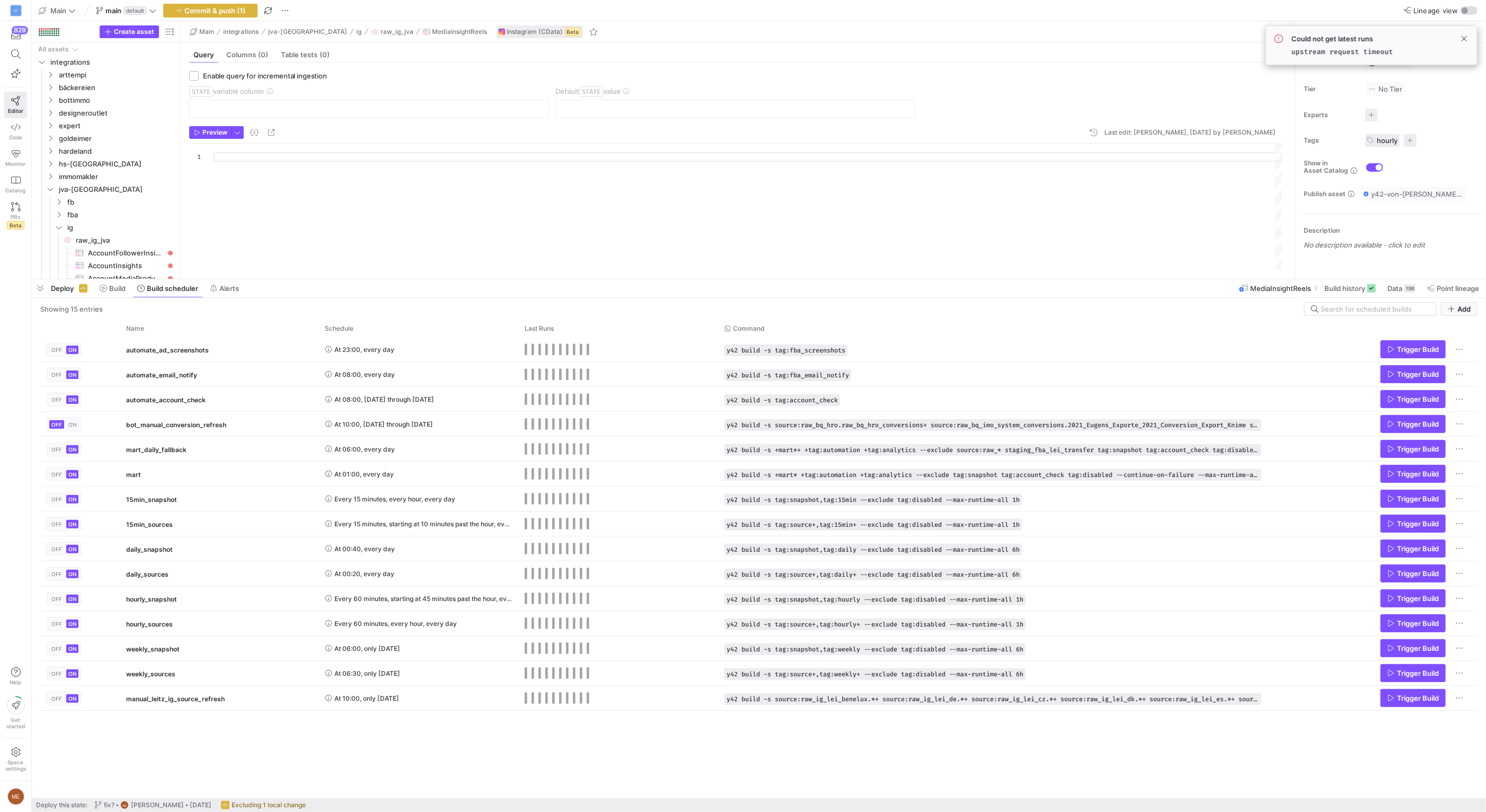
click at [584, 754] on div "OFF ON automate_ad_screenshots At 23:00, every day y42 build -s tag:fba_screens…" at bounding box center [759, 567] width 1437 height 461
click at [200, 1] on y42-top-nav "Main main default Commit & push (1) Lineage view" at bounding box center [758, 10] width 1454 height 21
click at [200, 4] on span "button" at bounding box center [210, 10] width 94 height 12
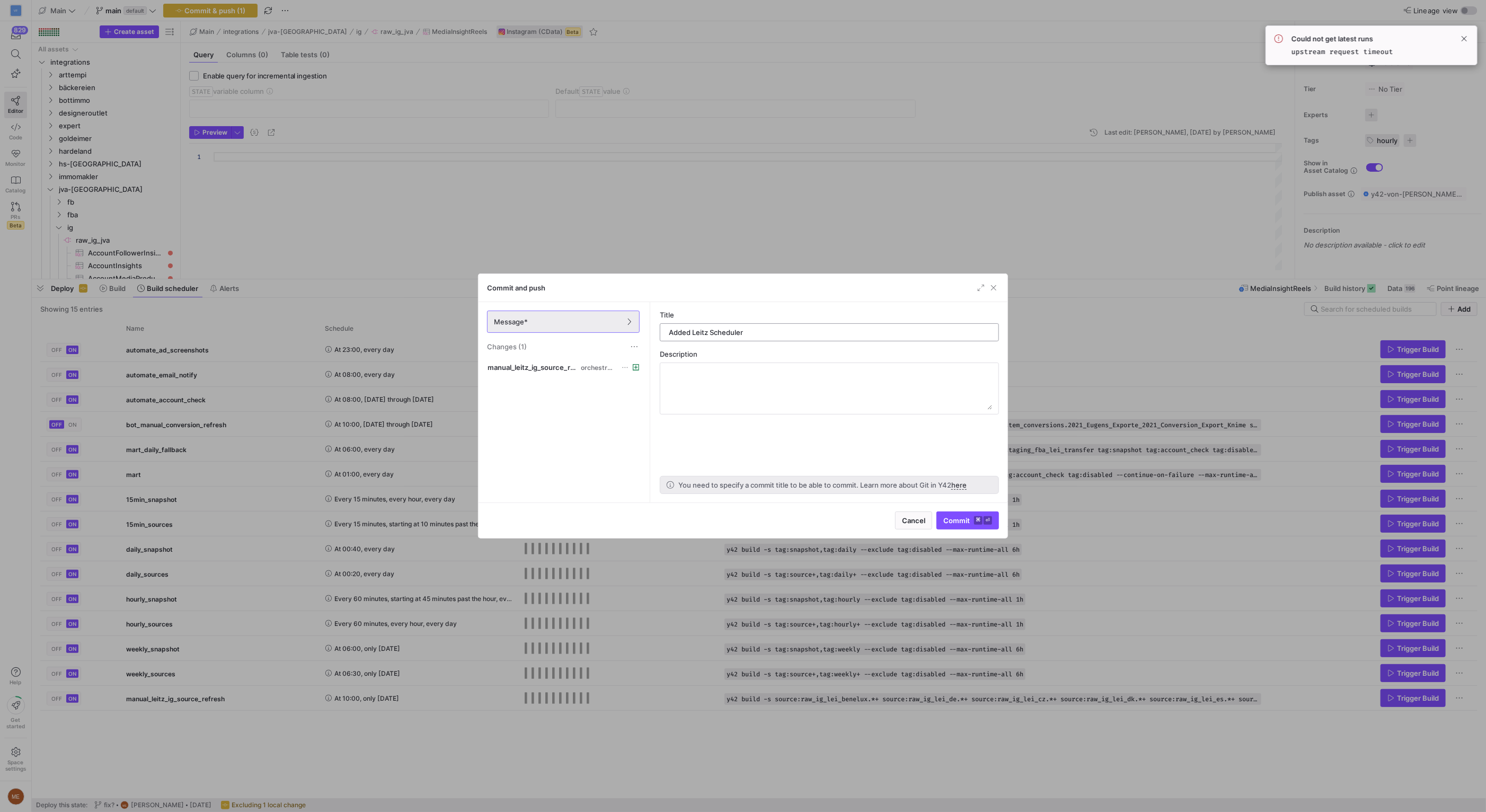
click at [710, 331] on input "Added Leitz Scheduler" at bounding box center [829, 332] width 321 height 8
type input "Added Leitz IG Scheduler"
click at [963, 522] on span "Commit ⌘ ⏎" at bounding box center [968, 520] width 49 height 8
